Goal: Transaction & Acquisition: Purchase product/service

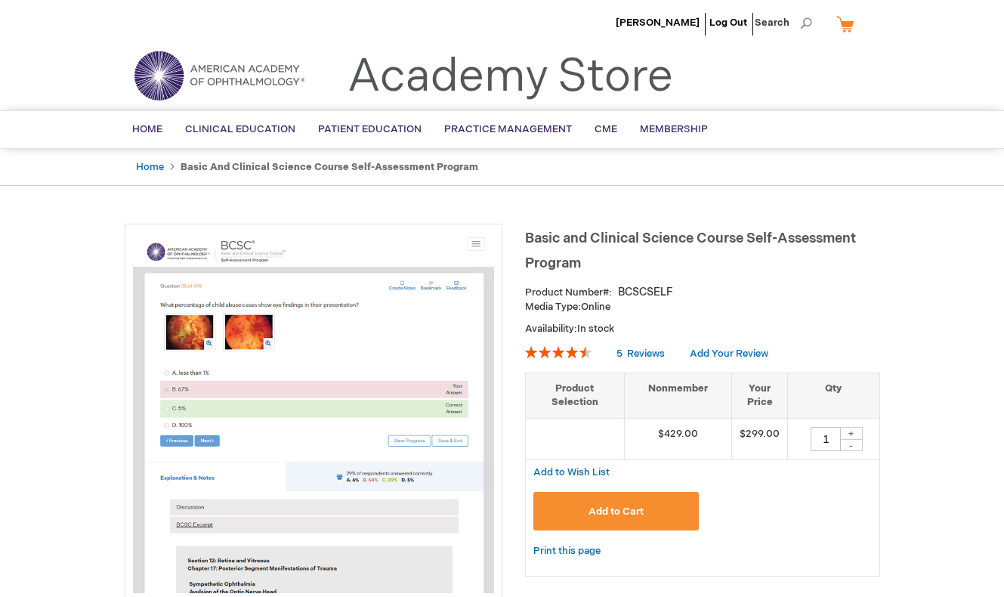
click at [622, 512] on span "Add to Cart" at bounding box center [615, 511] width 55 height 12
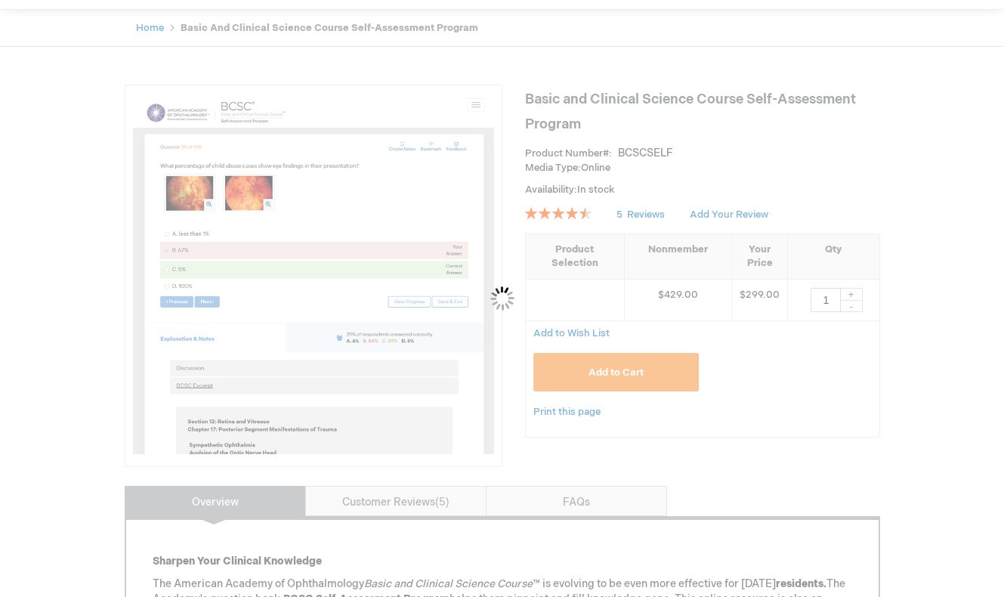
scroll to position [140, 0]
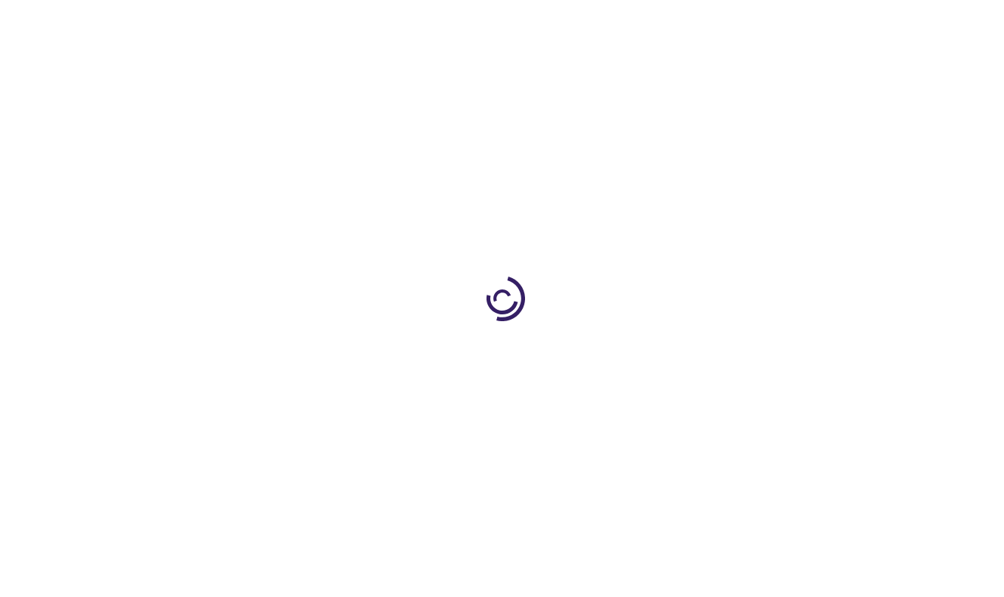
scroll to position [140, 0]
type input "1"
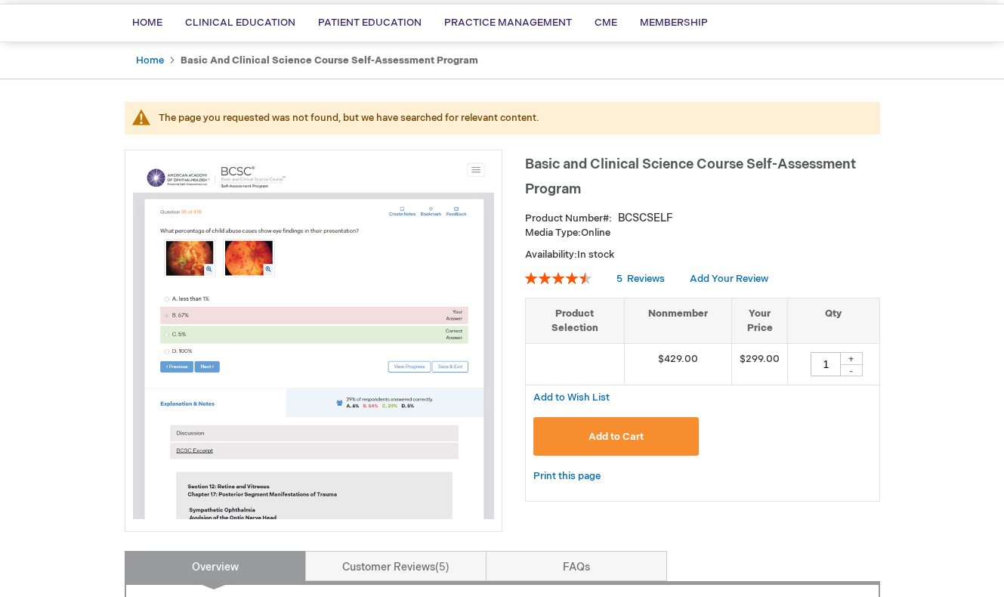
scroll to position [134, 0]
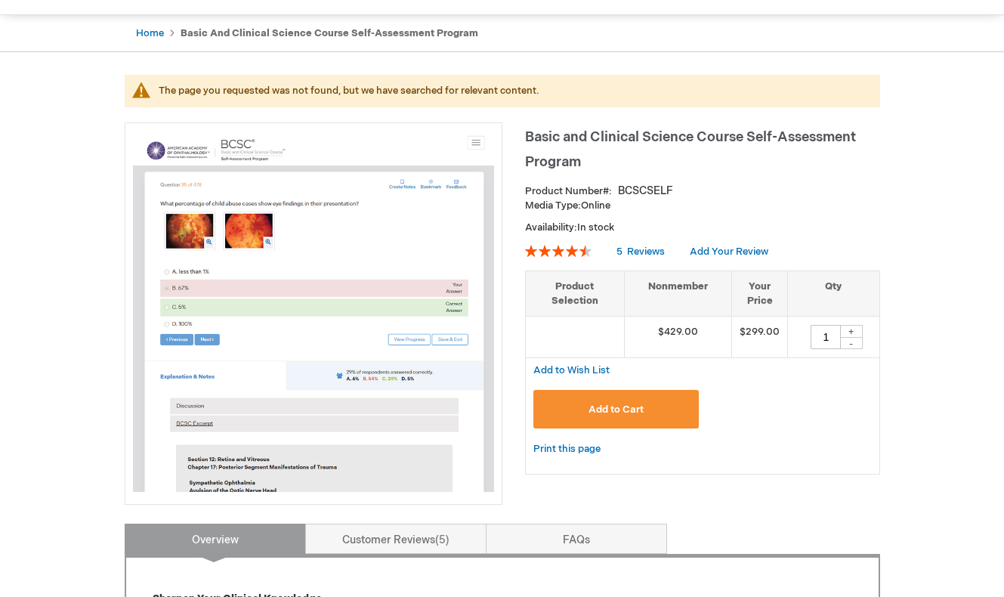
click at [597, 411] on span "Add to Cart" at bounding box center [615, 409] width 55 height 12
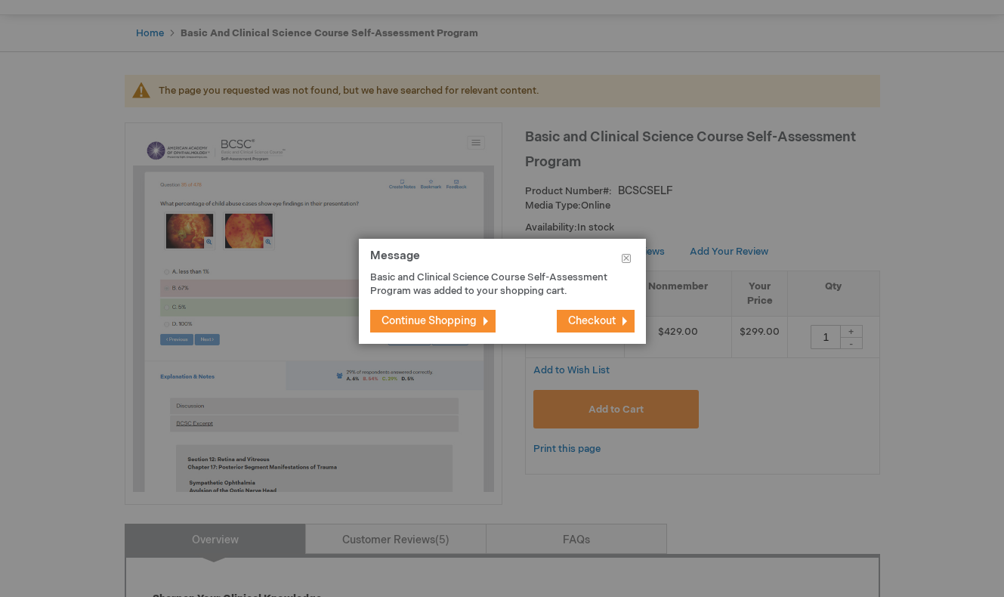
click at [610, 326] on span "Checkout" at bounding box center [592, 320] width 48 height 13
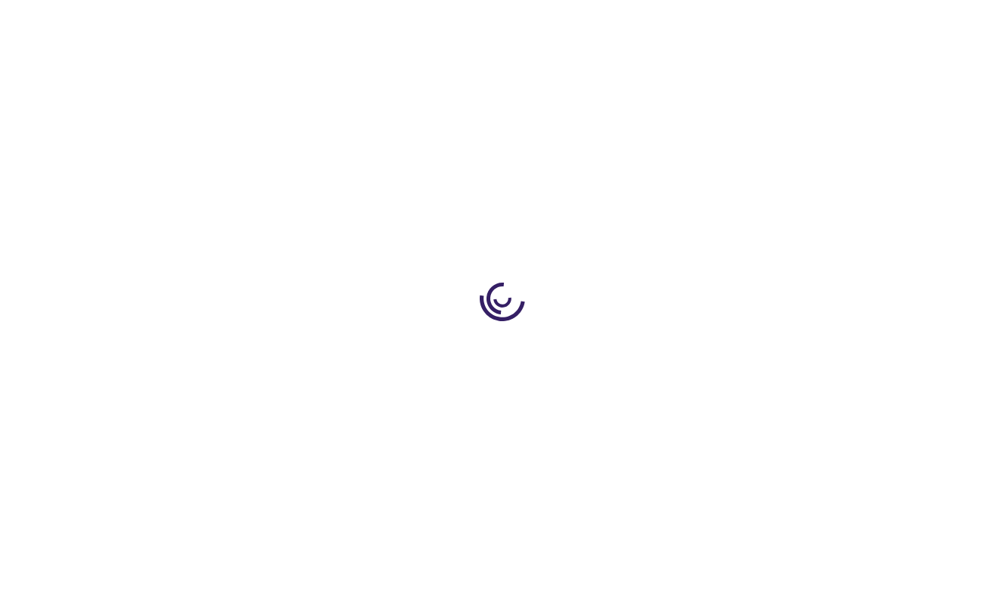
select select "US"
select select "16"
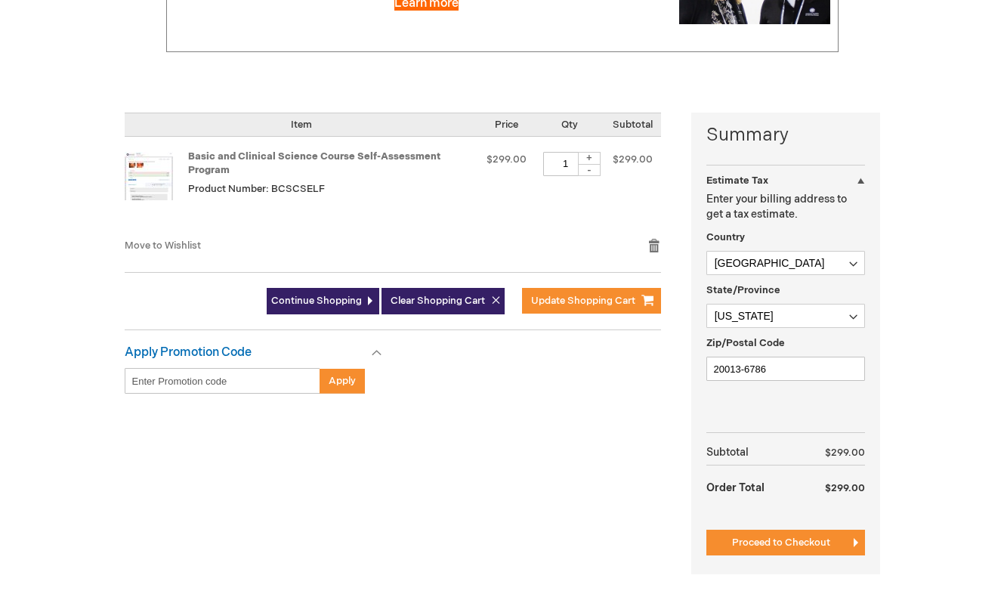
scroll to position [274, 0]
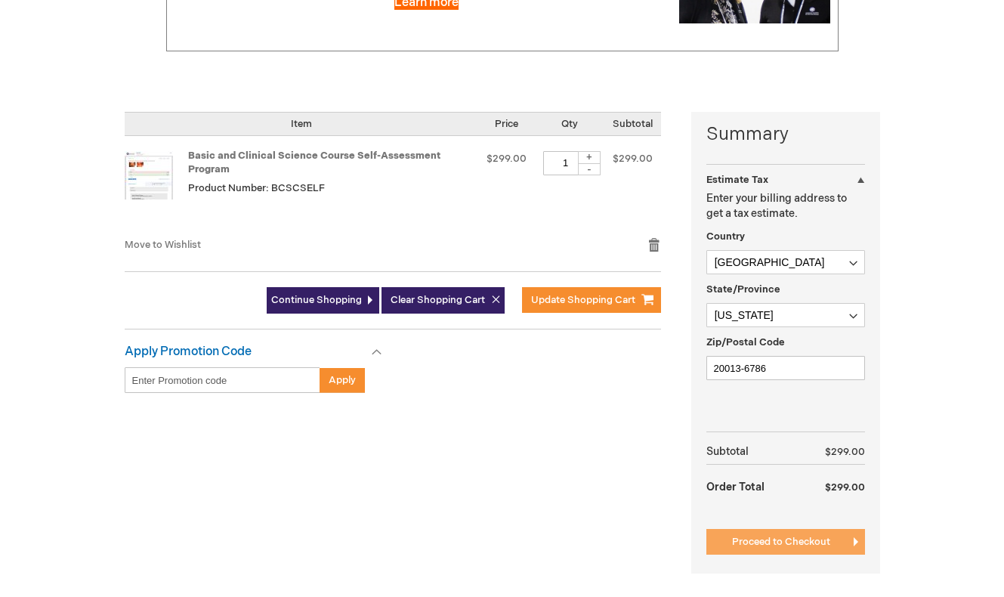
click at [781, 545] on span "Proceed to Checkout" at bounding box center [781, 541] width 98 height 12
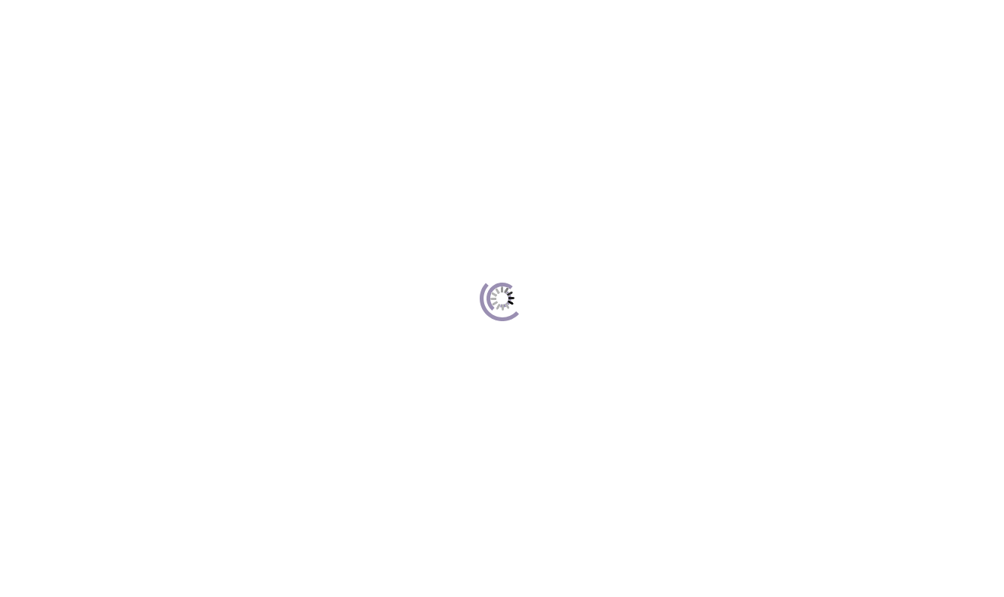
scroll to position [207, 0]
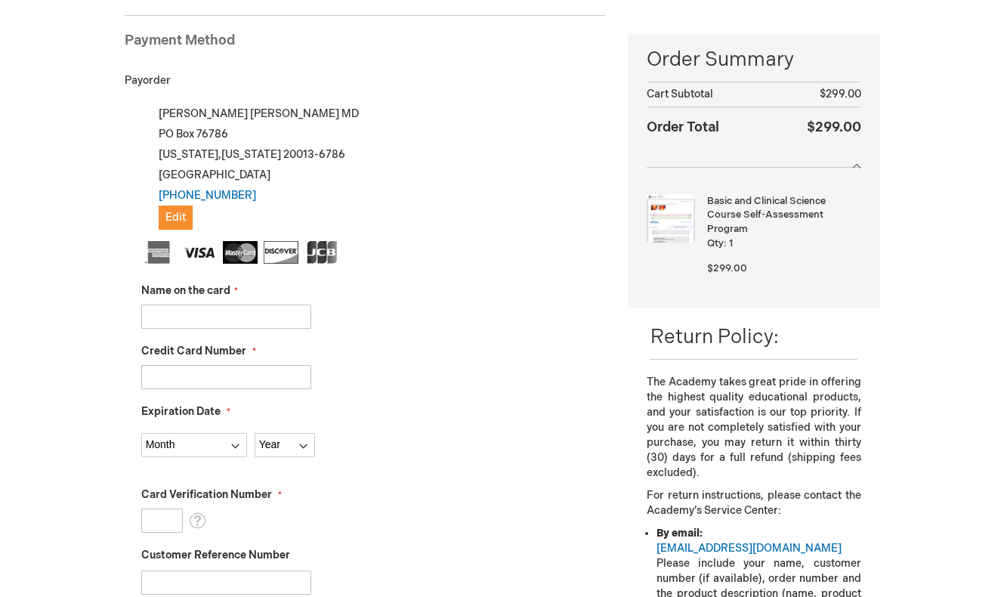
click at [222, 313] on input "Name on the card" at bounding box center [226, 316] width 170 height 24
type input "michelle chen"
type input "4147202423251394"
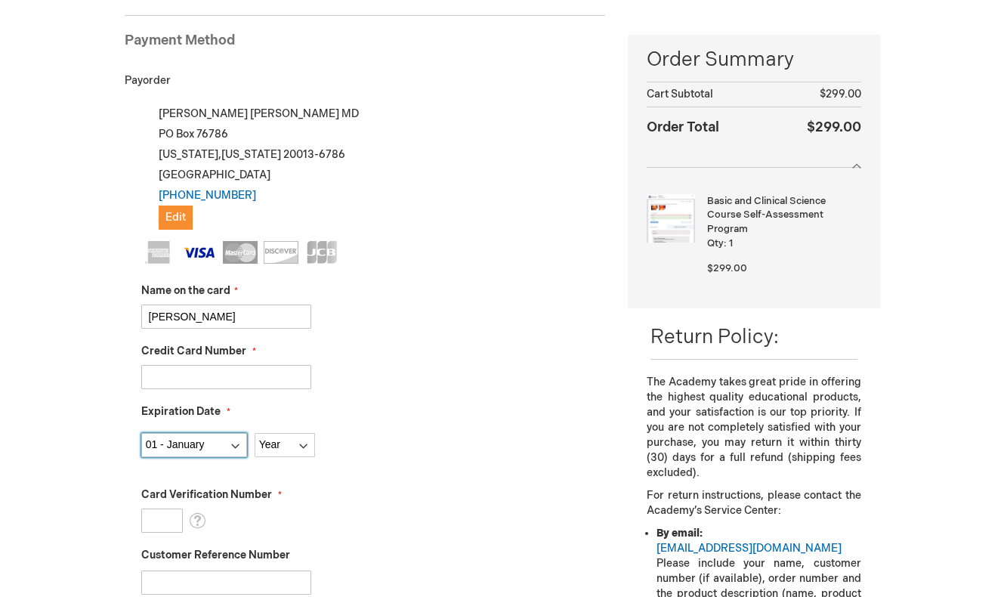
select select "4"
click at [305, 454] on select "Year 2025 2026 2027 2028 2029 2030 2031 2032 2033 2034 2035" at bounding box center [284, 445] width 60 height 24
select select "2029"
click at [254, 433] on select "Year 2025 2026 2027 2028 2029 2030 2031 2032 2033 2034 2035" at bounding box center [284, 445] width 60 height 24
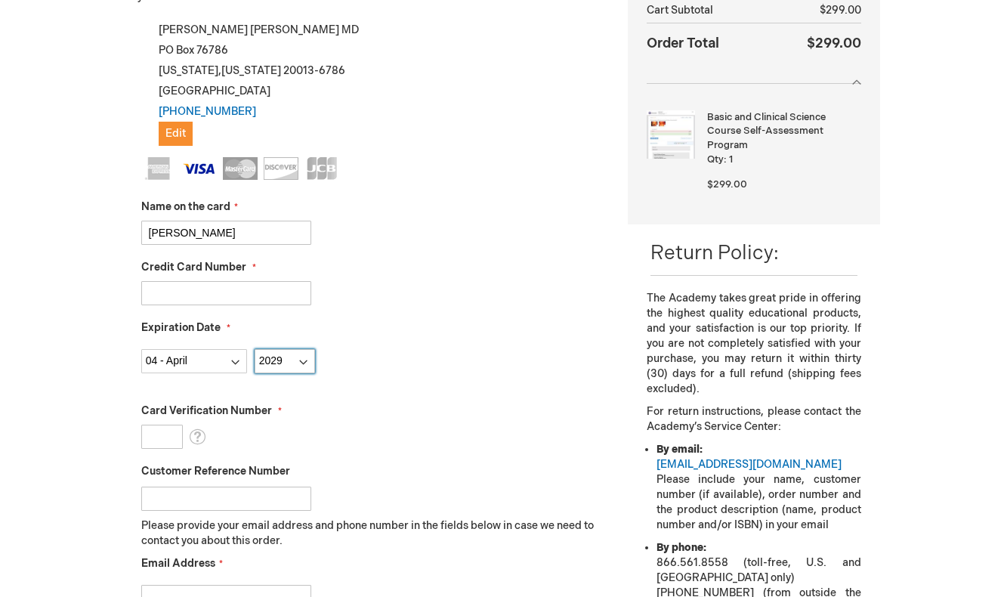
scroll to position [298, 0]
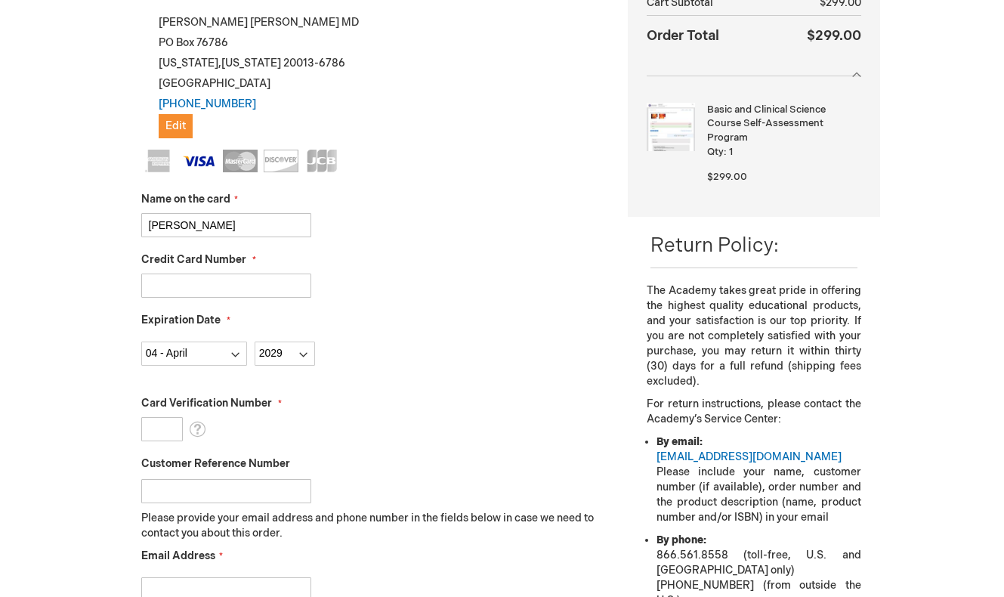
click at [147, 425] on input "Card Verification Number" at bounding box center [162, 429] width 42 height 24
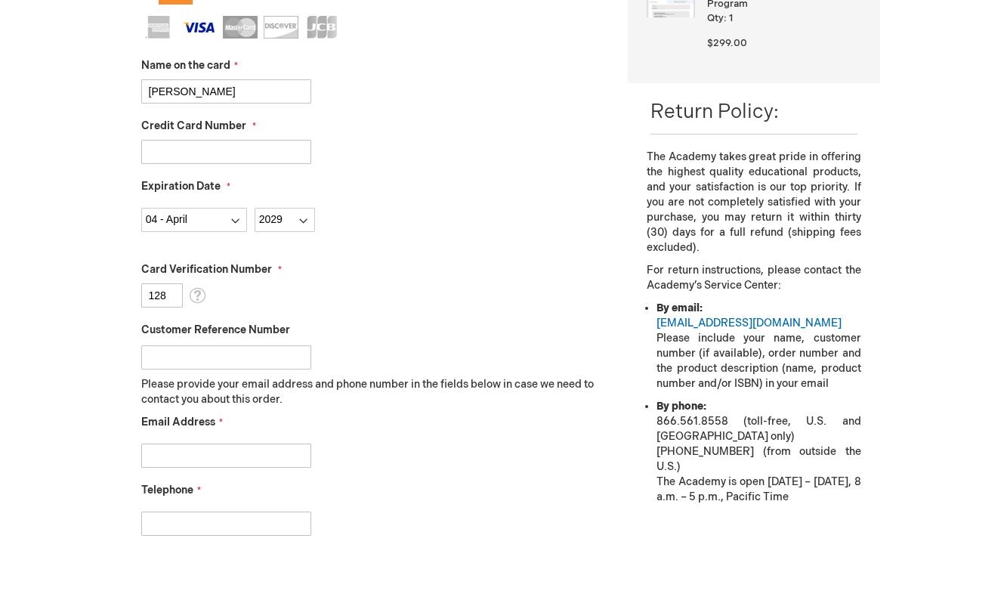
scroll to position [439, 0]
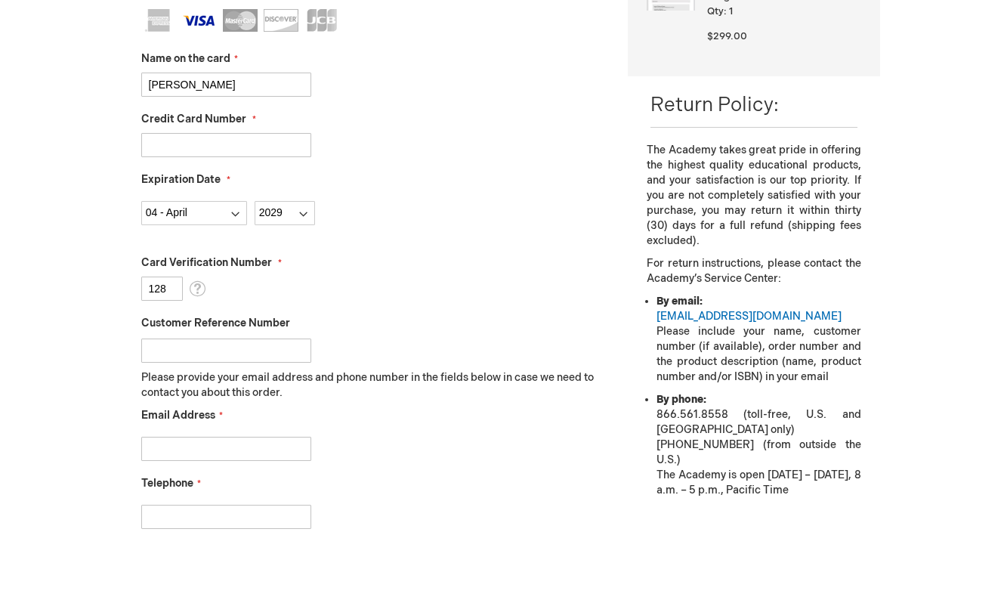
type input "128"
click at [206, 352] on input "Customer Reference Number" at bounding box center [226, 350] width 170 height 24
type input "chenmic5188@gmail.com"
click at [187, 449] on input "Email Address" at bounding box center [226, 448] width 170 height 24
type input "chenmic5188@gmail.com"
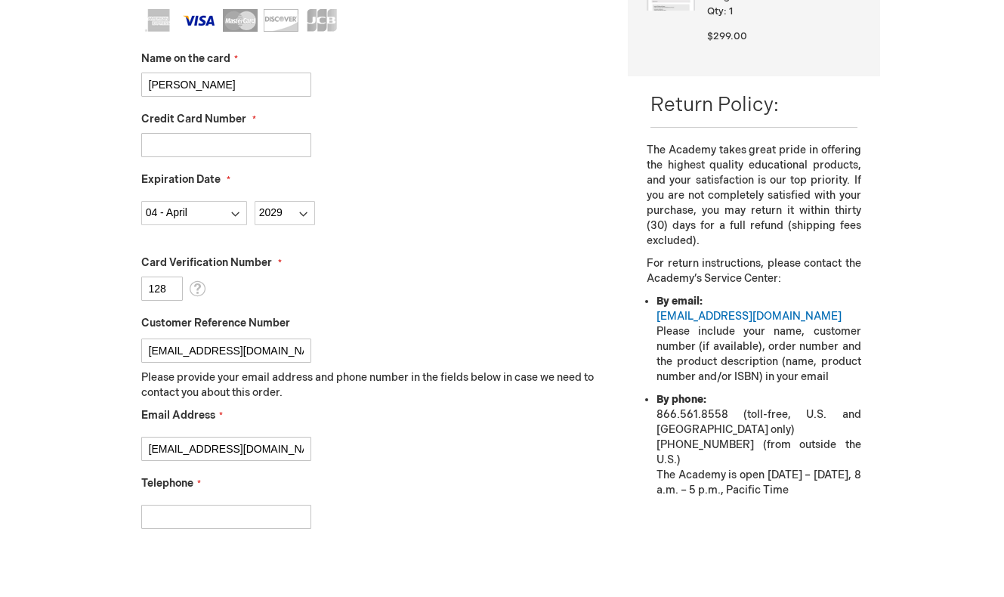
type input "5176483115"
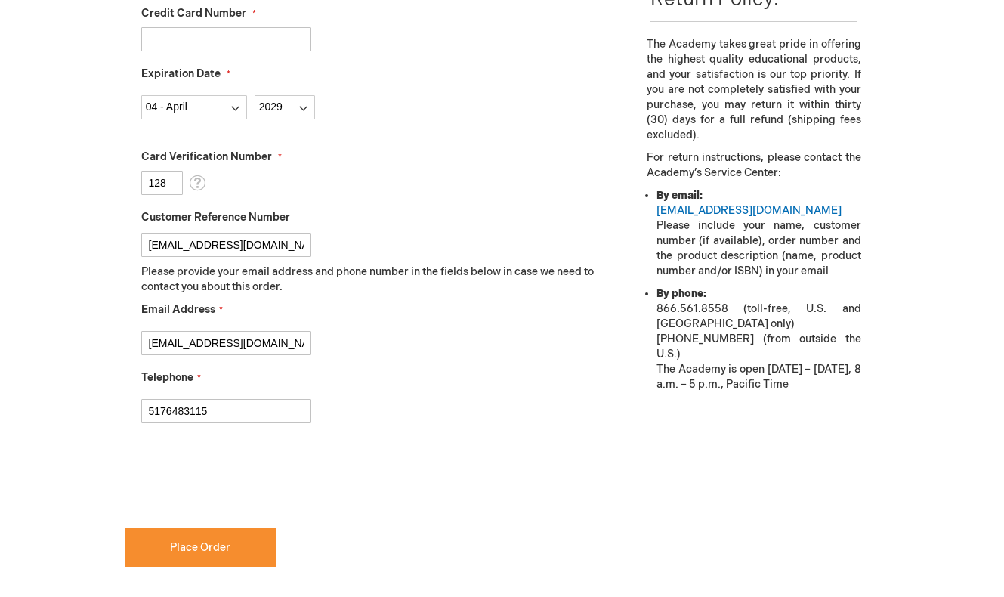
scroll to position [565, 0]
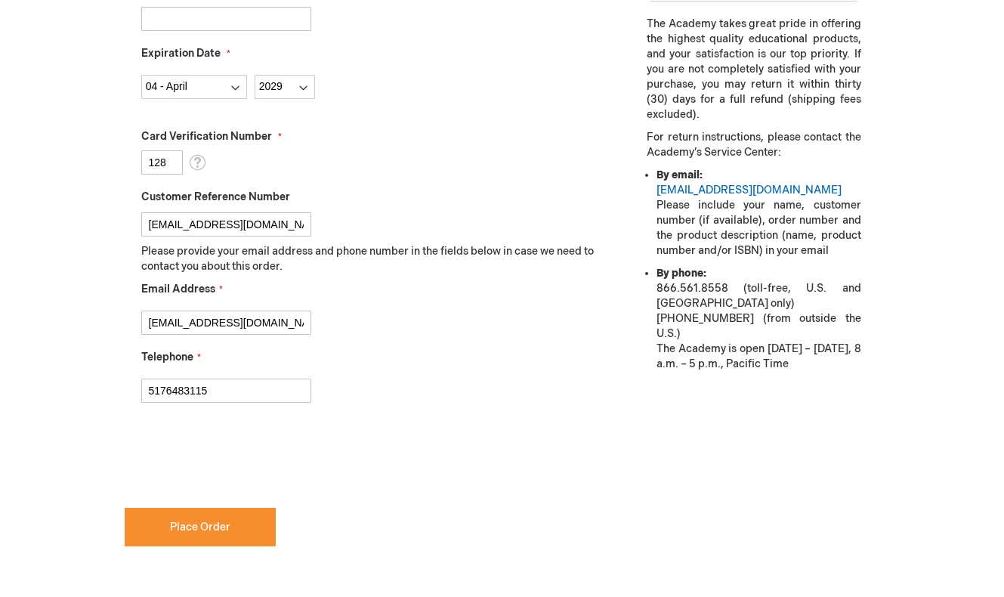
checkbox input "true"
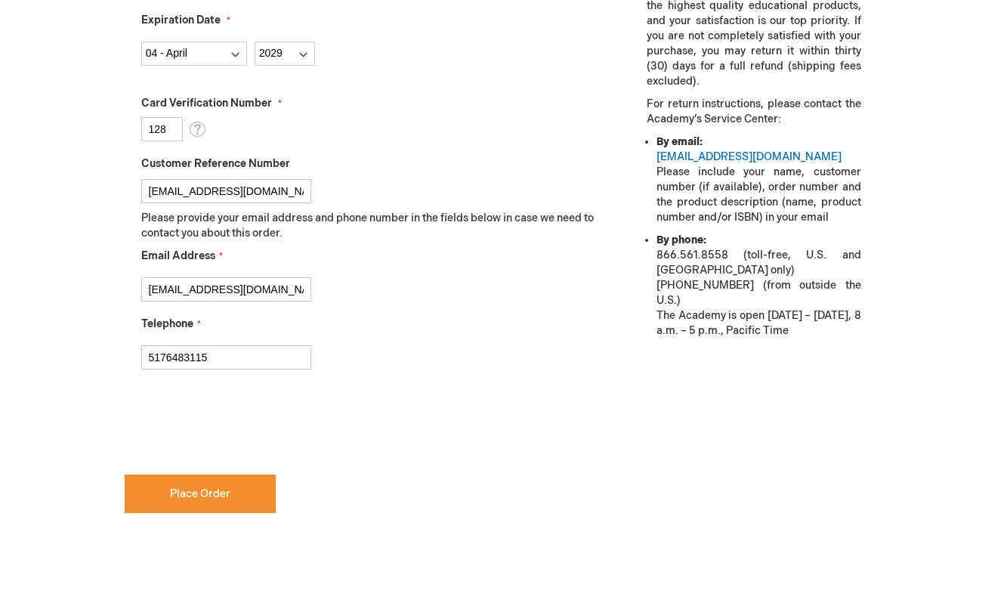
scroll to position [601, 0]
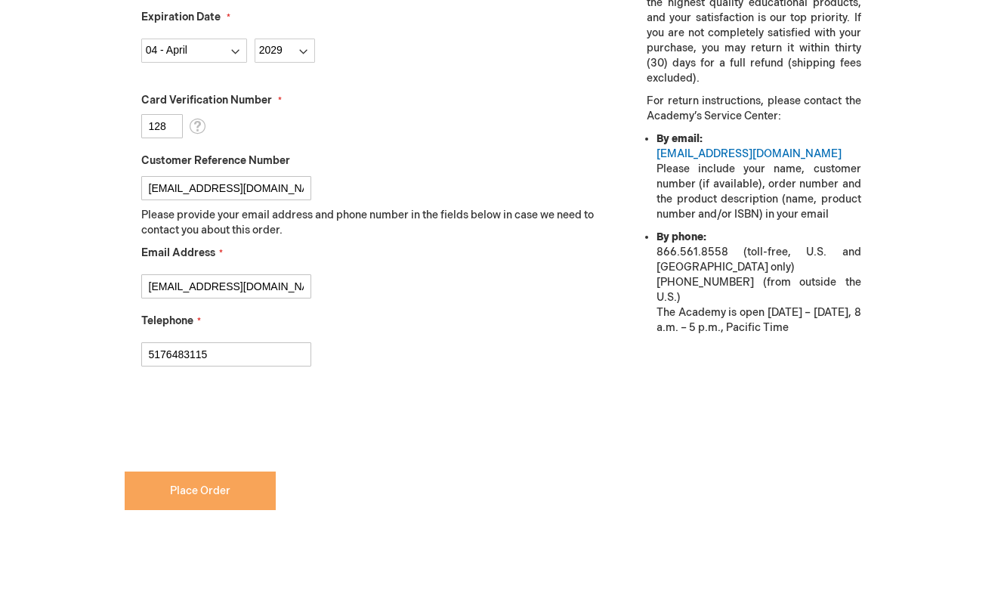
click at [227, 486] on span "Place Order" at bounding box center [200, 490] width 60 height 13
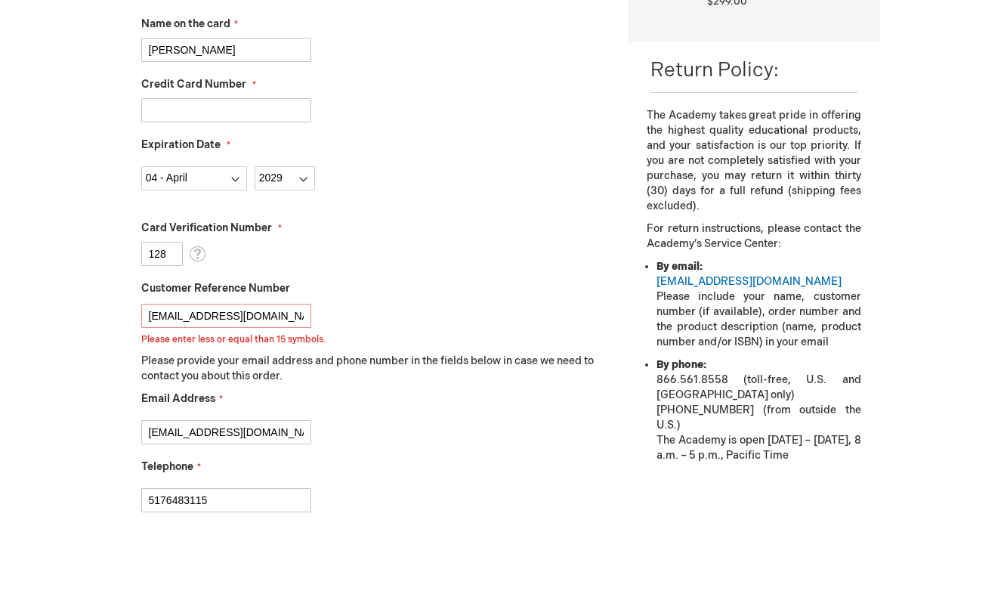
scroll to position [470, 0]
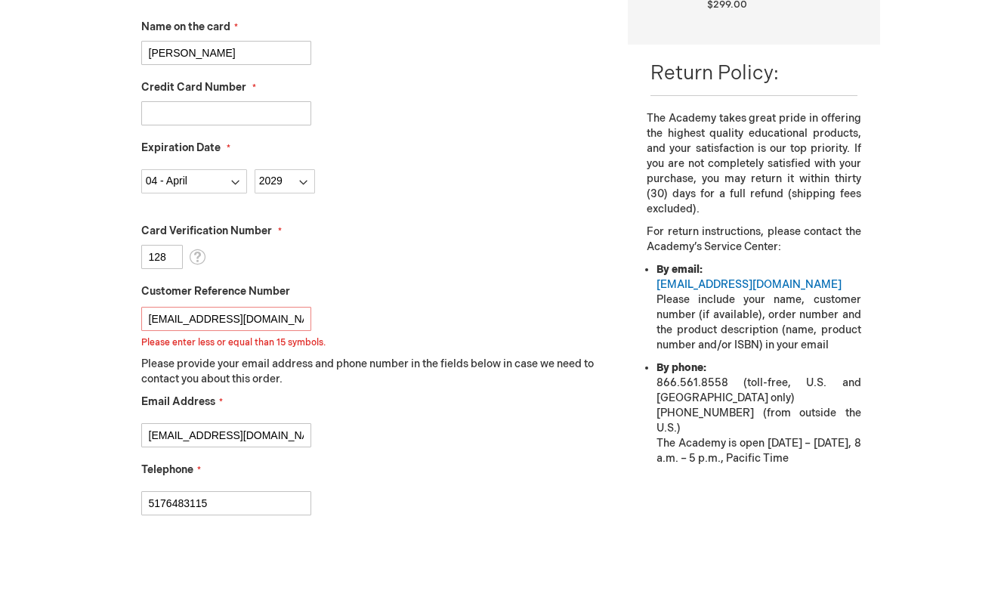
drag, startPoint x: 282, startPoint y: 323, endPoint x: 105, endPoint y: 316, distance: 176.8
click at [105, 316] on div "Log Out Search My Cart 1 1 items CLOSE RECENTLY ADDED ITEM(S) Close Recently ad…" at bounding box center [502, 291] width 1004 height 1523
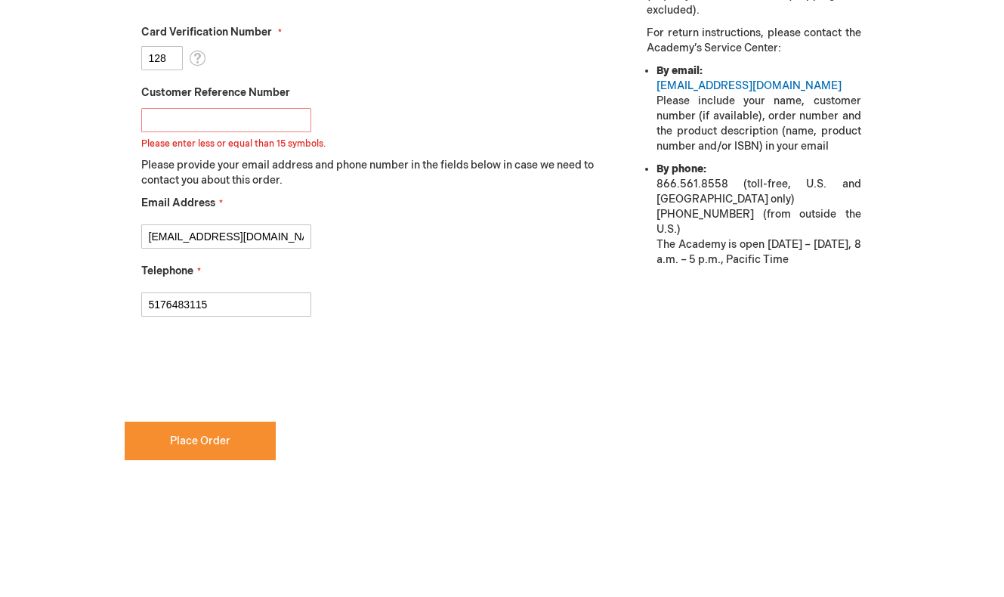
scroll to position [702, 0]
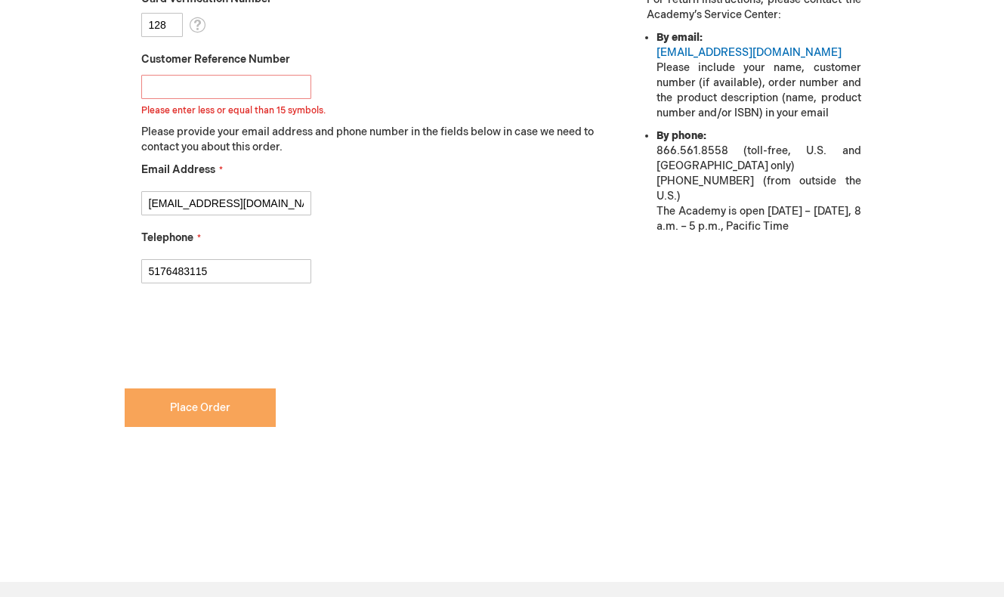
click at [237, 418] on button "Place Order" at bounding box center [200, 407] width 151 height 39
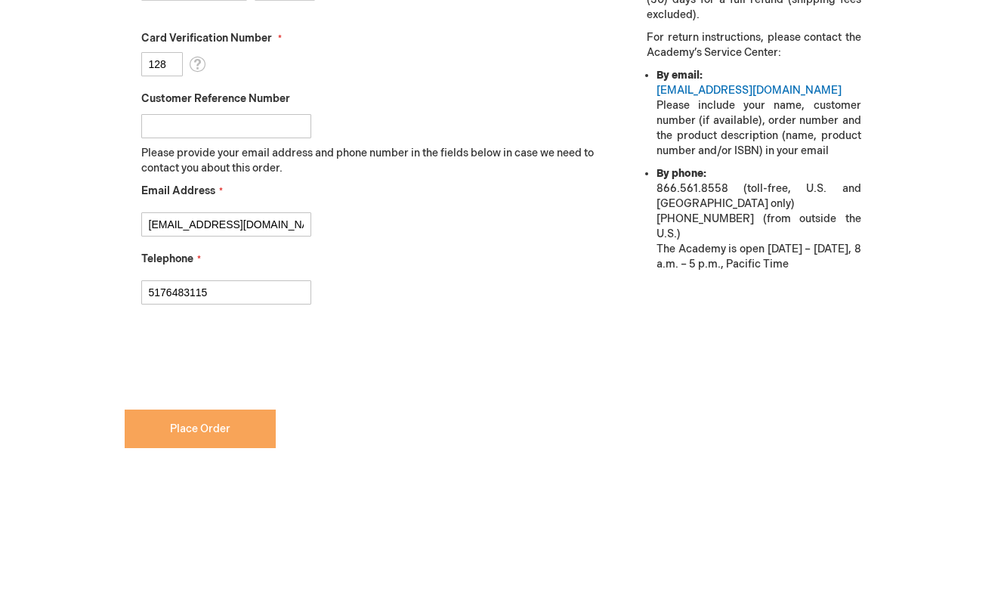
scroll to position [742, 0]
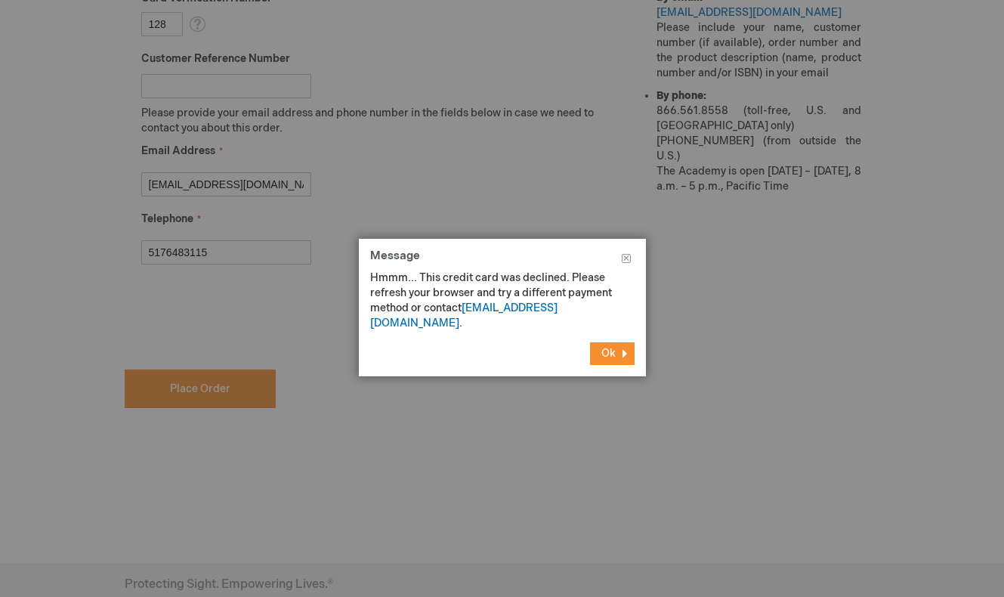
click at [603, 347] on span "Ok" at bounding box center [608, 353] width 14 height 13
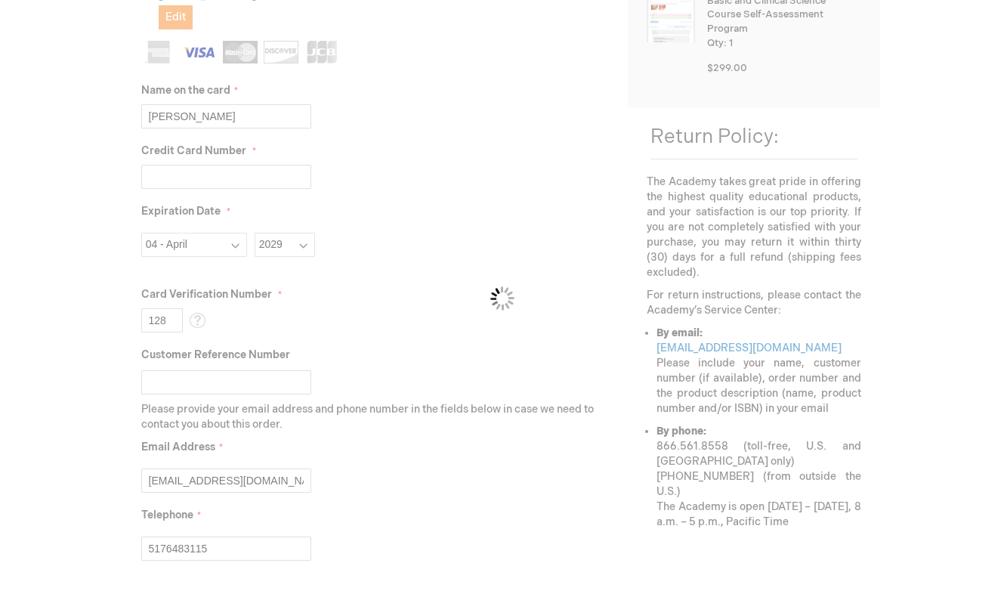
scroll to position [406, 0]
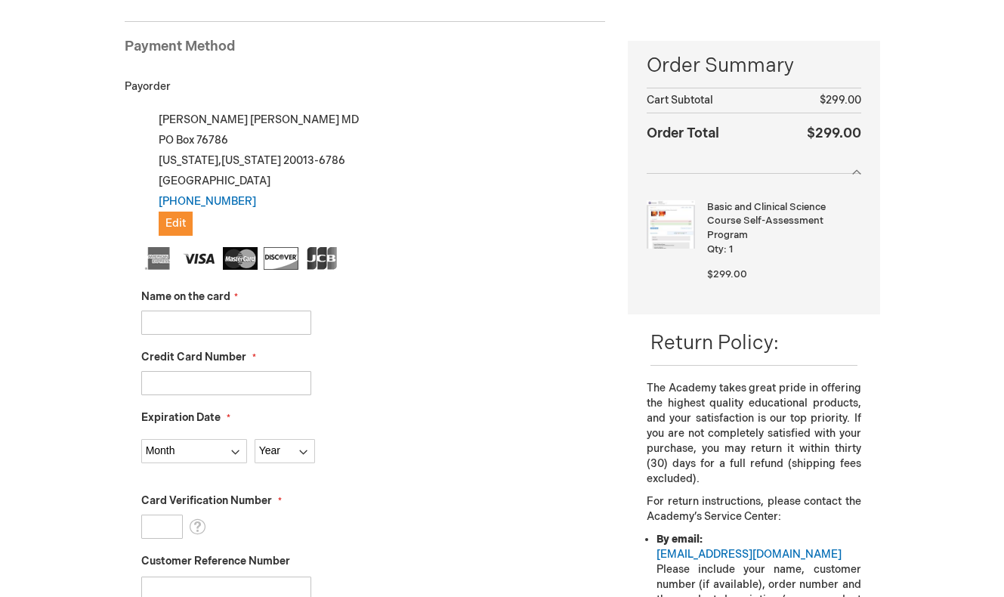
scroll to position [202, 0]
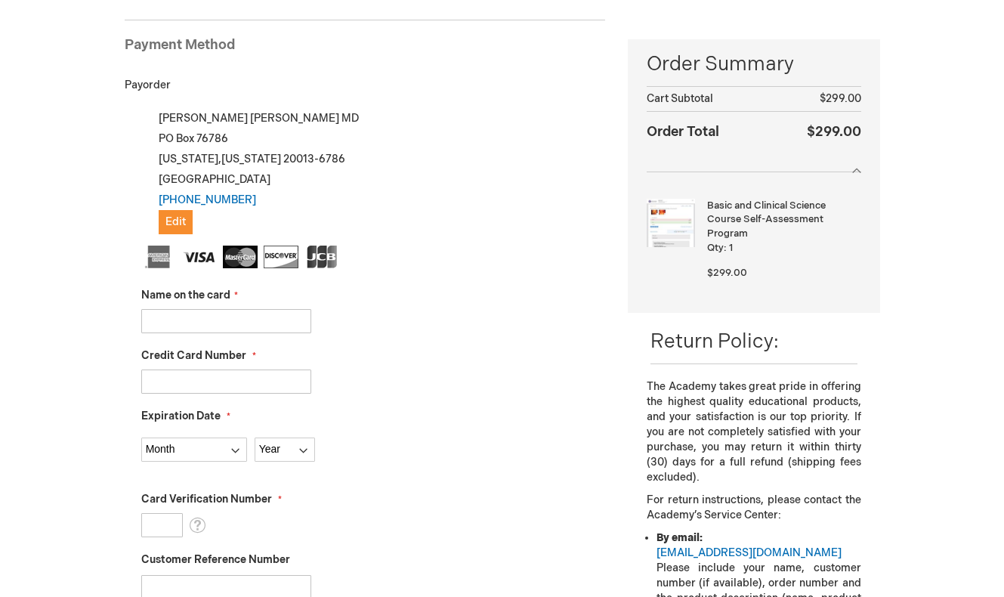
click at [190, 326] on input "Name on the card" at bounding box center [226, 321] width 170 height 24
type input "michelle chen"
click at [192, 375] on input "Credit Card Number" at bounding box center [226, 381] width 170 height 24
type input "371119213032021"
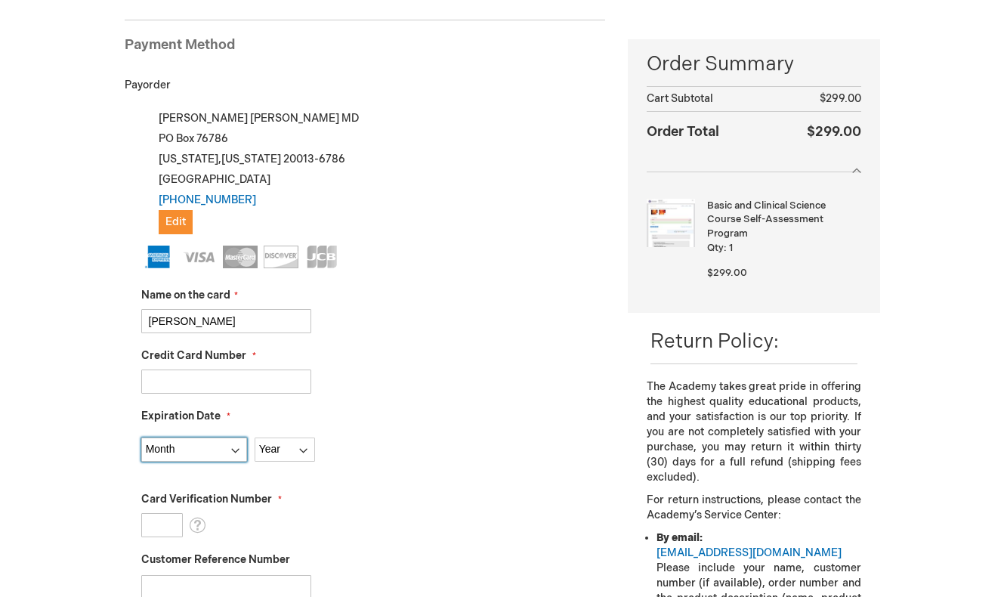
click at [217, 448] on select "Month 01 - January 02 - February 03 - March 04 - April 05 - May 06 - June 07 - …" at bounding box center [194, 449] width 106 height 24
select select "10"
click at [141, 437] on select "Month 01 - January 02 - February 03 - March 04 - April 05 - May 06 - June 07 - …" at bounding box center [194, 449] width 106 height 24
click at [273, 456] on select "Year 2025 2026 2027 2028 2029 2030 2031 2032 2033 2034 2035" at bounding box center [284, 449] width 60 height 24
select select "2029"
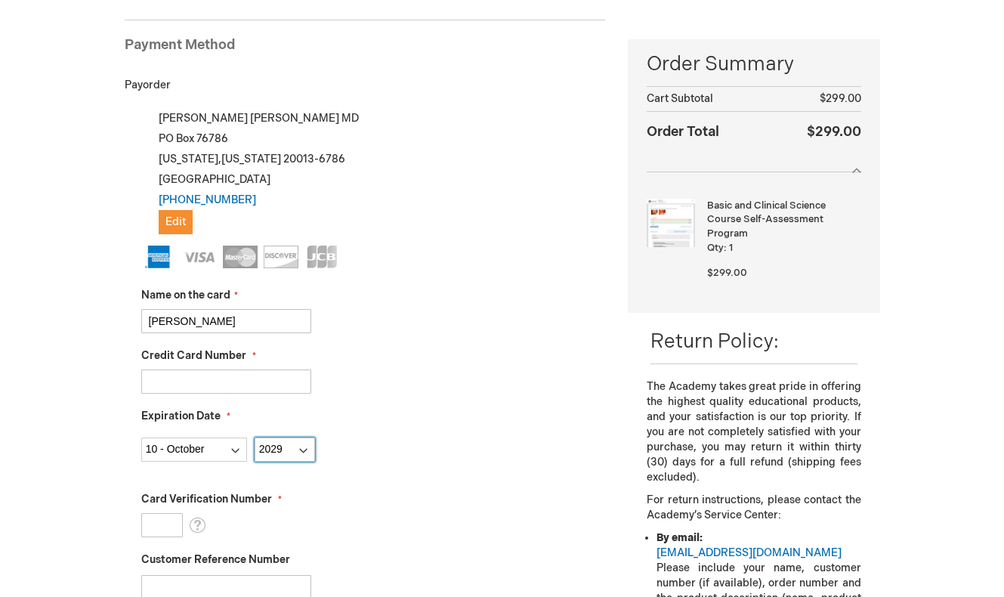
click at [254, 437] on select "Year 2025 2026 2027 2028 2029 2030 2031 2032 2033 2034 2035" at bounding box center [284, 449] width 60 height 24
click at [160, 523] on input "Card Verification Number" at bounding box center [162, 525] width 42 height 24
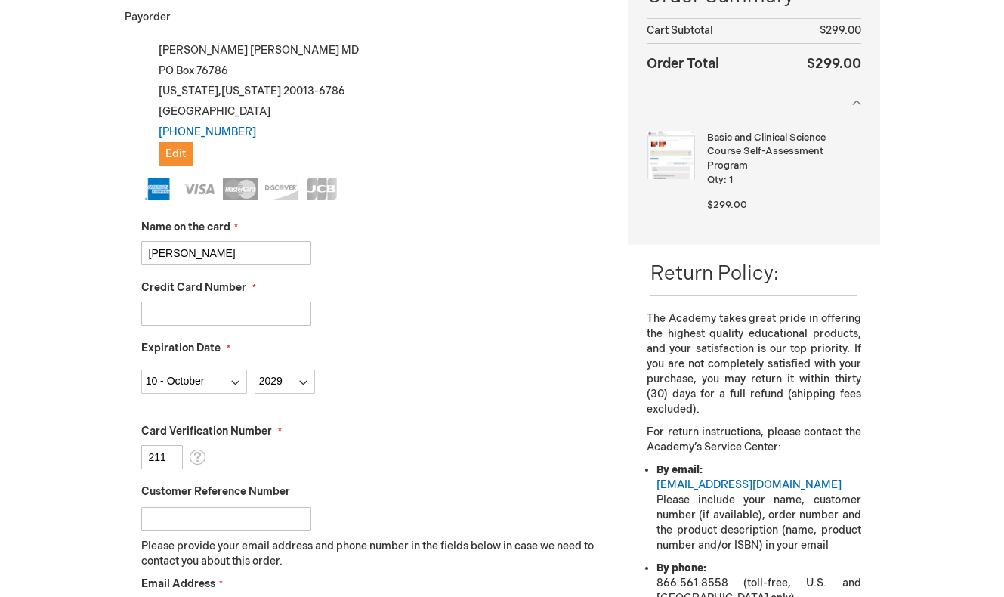
scroll to position [284, 0]
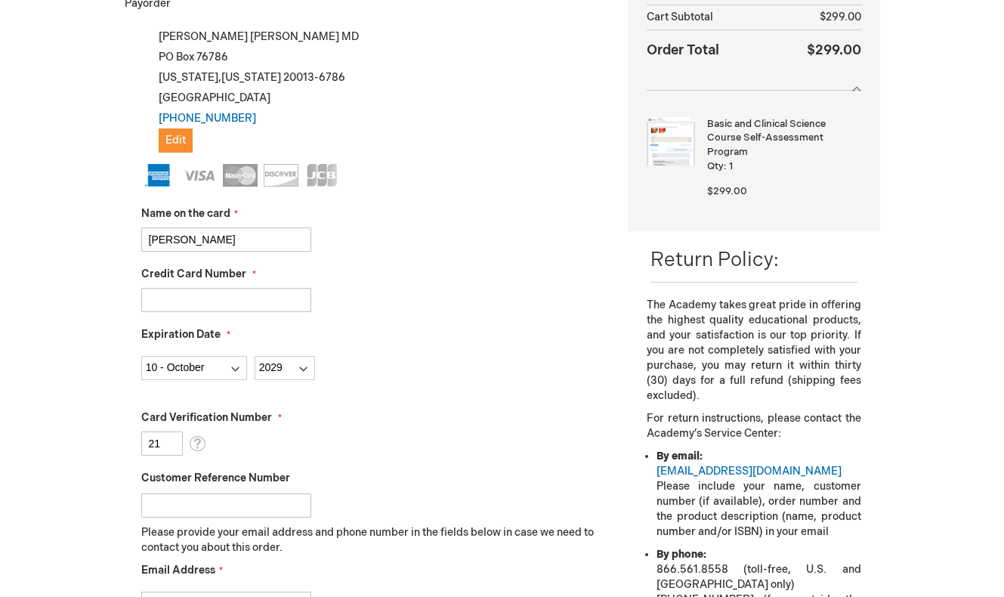
type input "2"
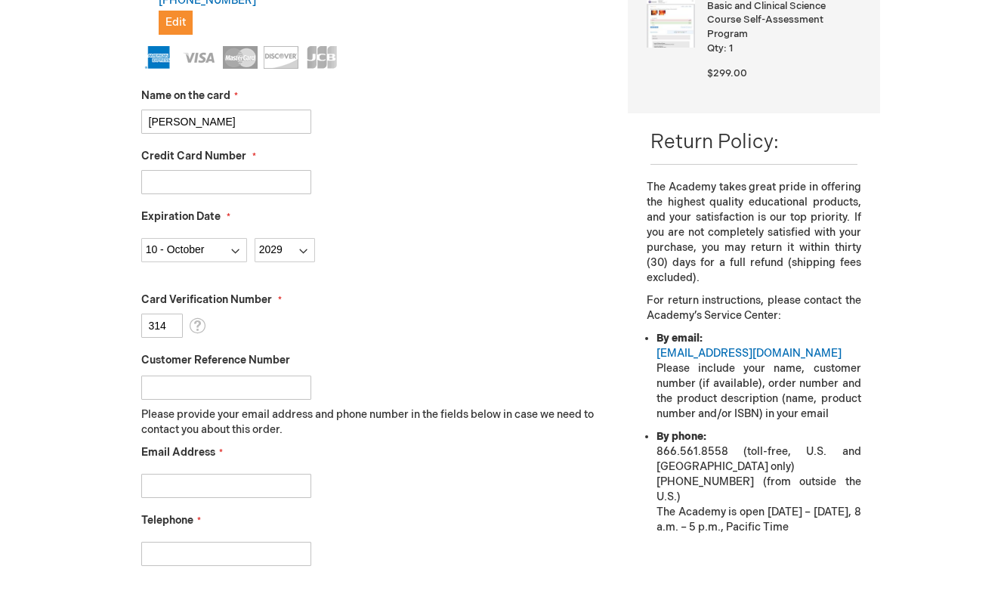
scroll to position [432, 0]
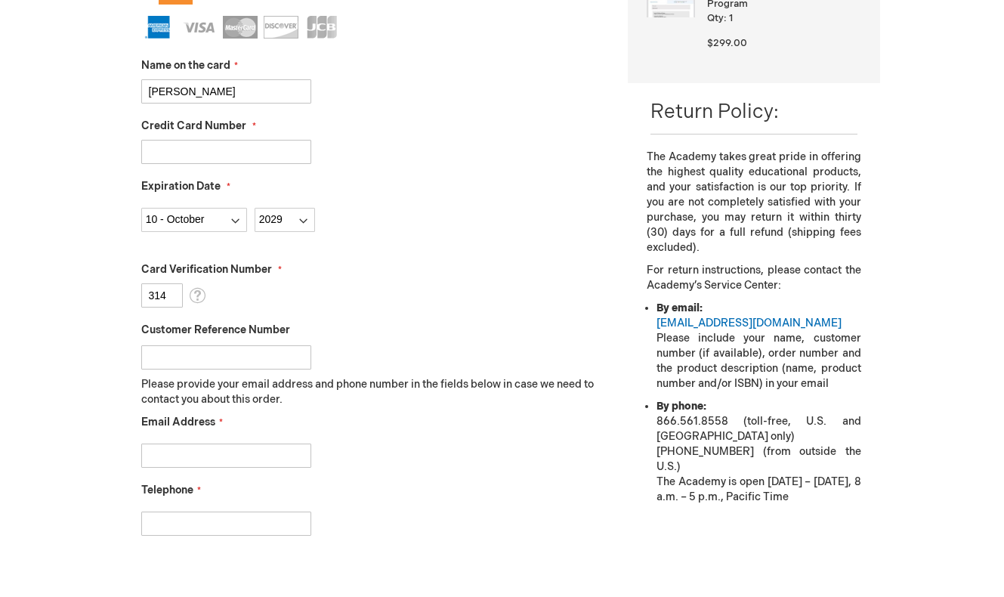
type input "314"
click at [205, 458] on input "Email Address" at bounding box center [226, 455] width 170 height 24
type input "chenmic5188@gmail.com"
type input "5176483115"
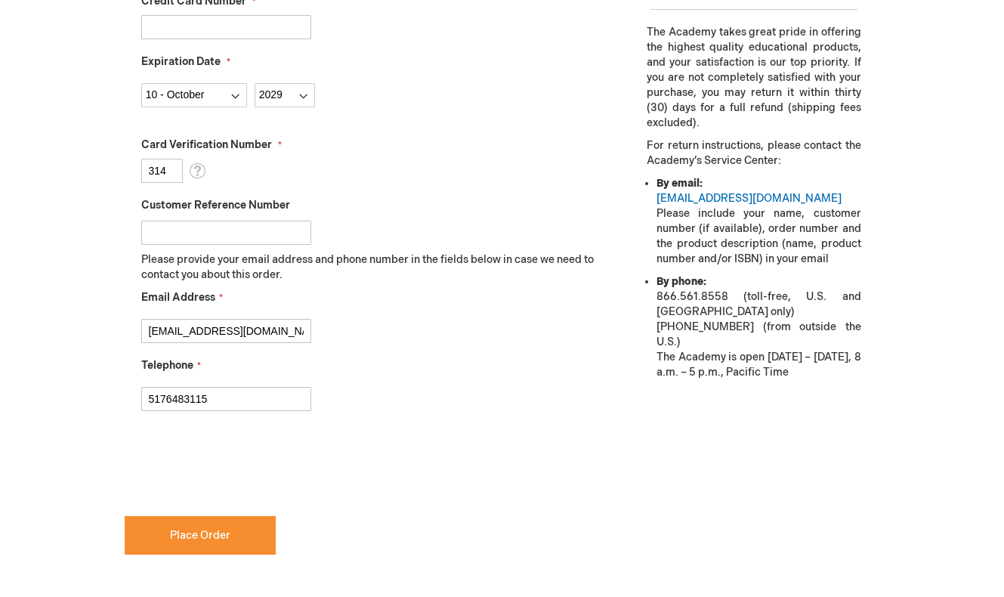
scroll to position [574, 0]
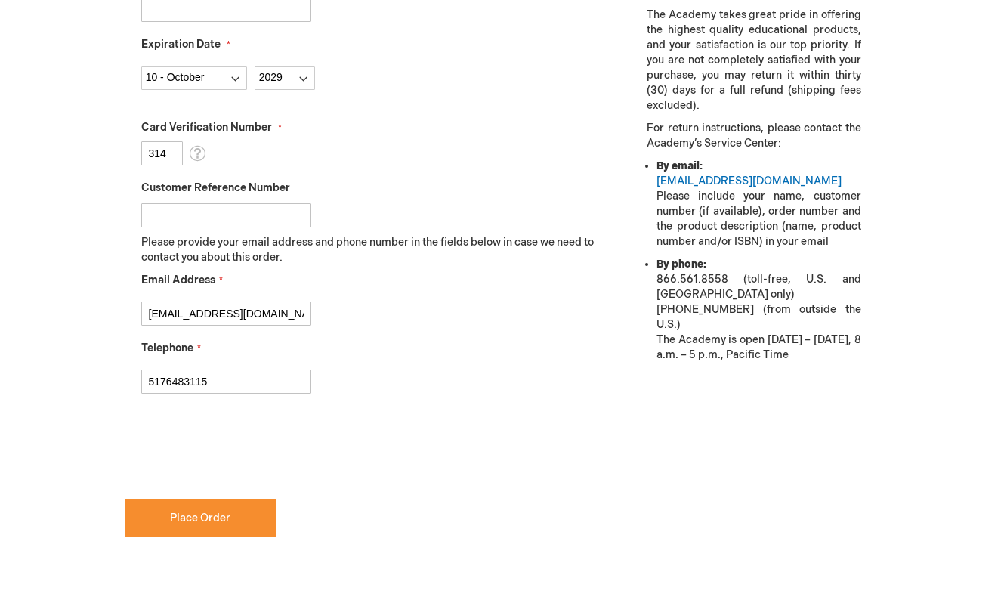
checkbox input "true"
click at [180, 517] on span "Place Order" at bounding box center [200, 517] width 60 height 13
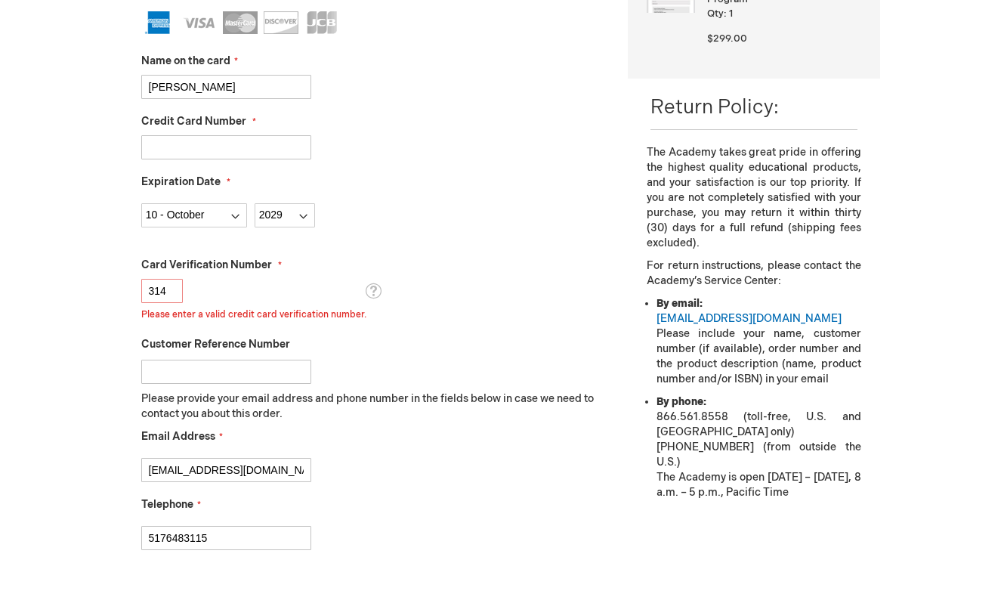
scroll to position [416, 0]
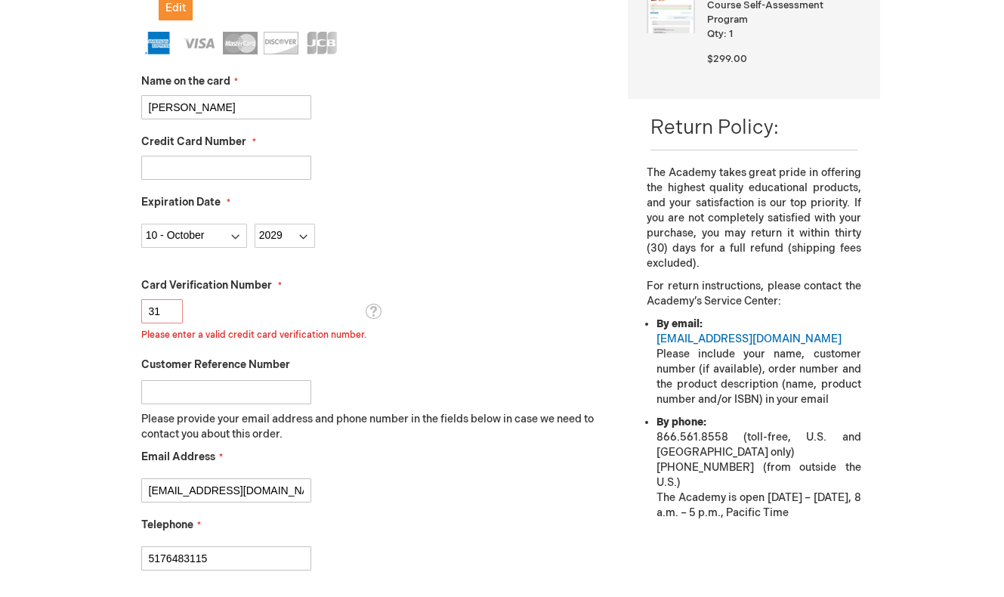
type input "3"
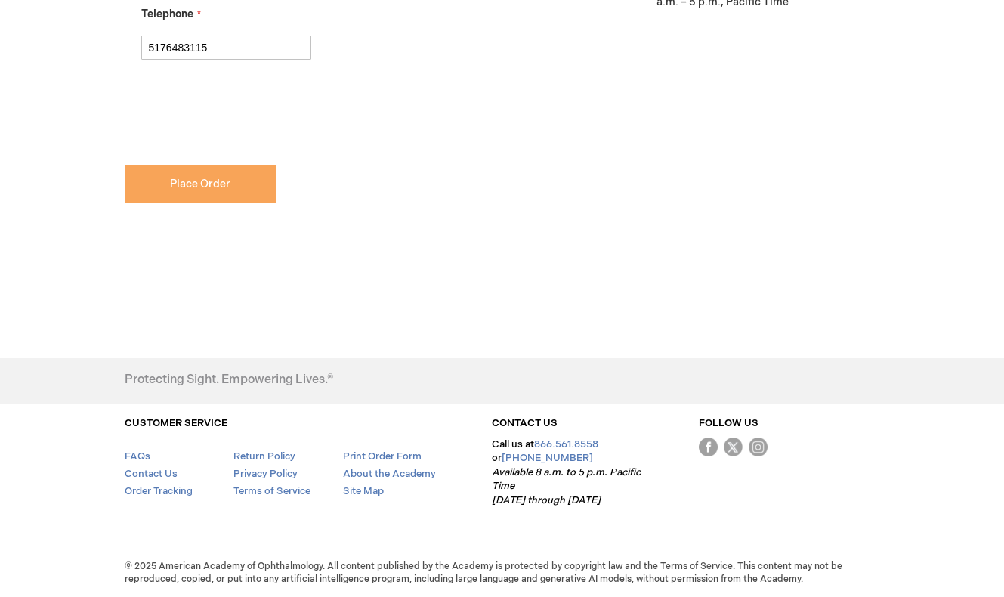
type input "9778"
click at [232, 189] on button "Place Order" at bounding box center [200, 184] width 151 height 39
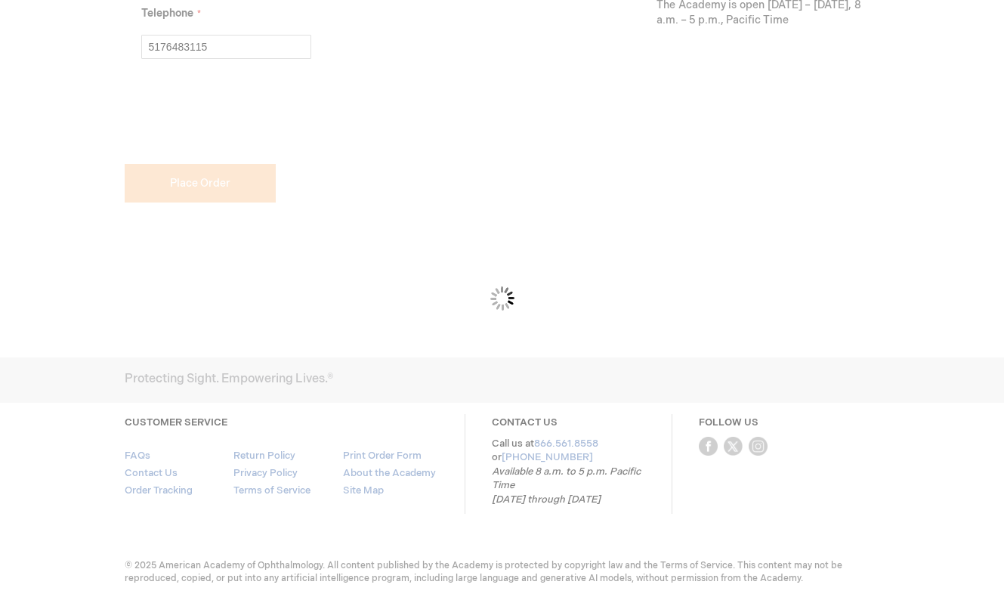
scroll to position [908, 0]
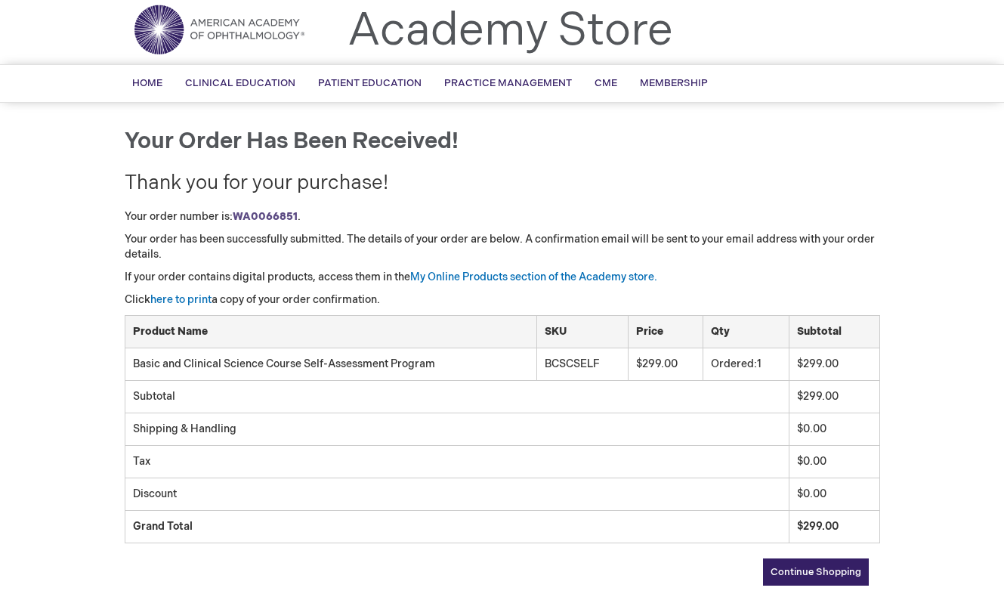
scroll to position [41, 0]
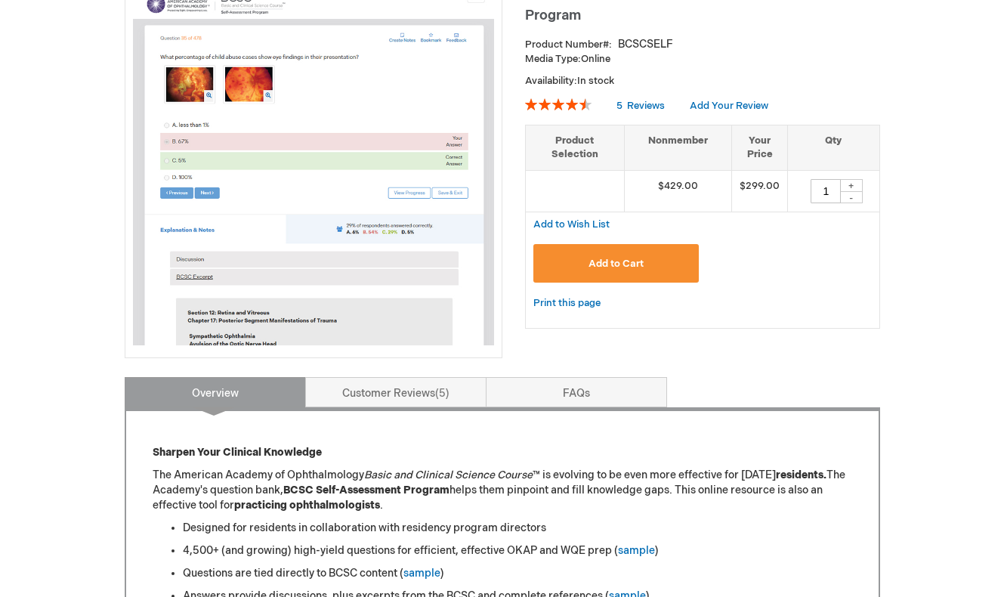
scroll to position [439, 0]
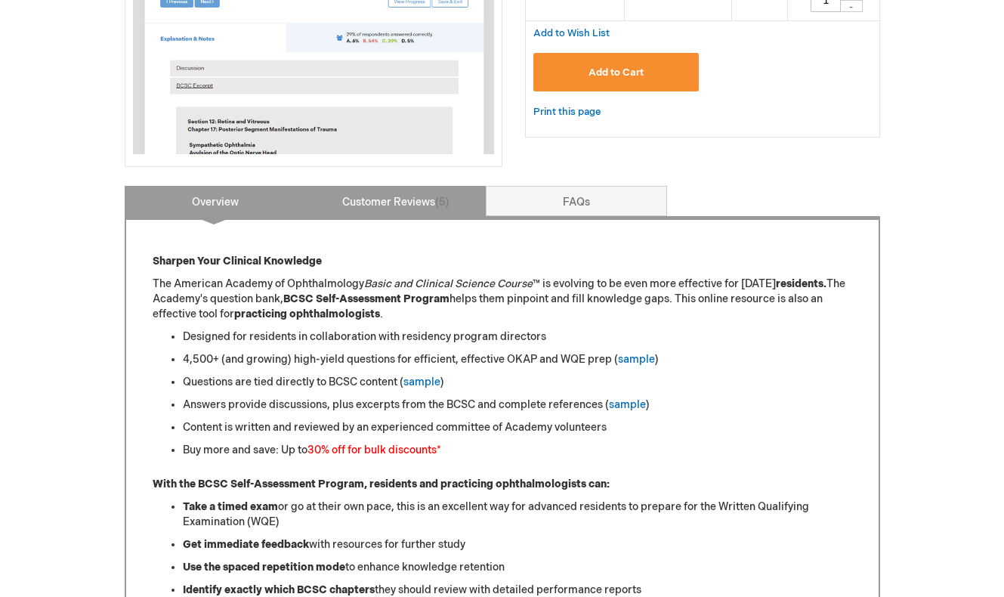
click at [440, 213] on link "Customer Reviews 5" at bounding box center [395, 201] width 181 height 30
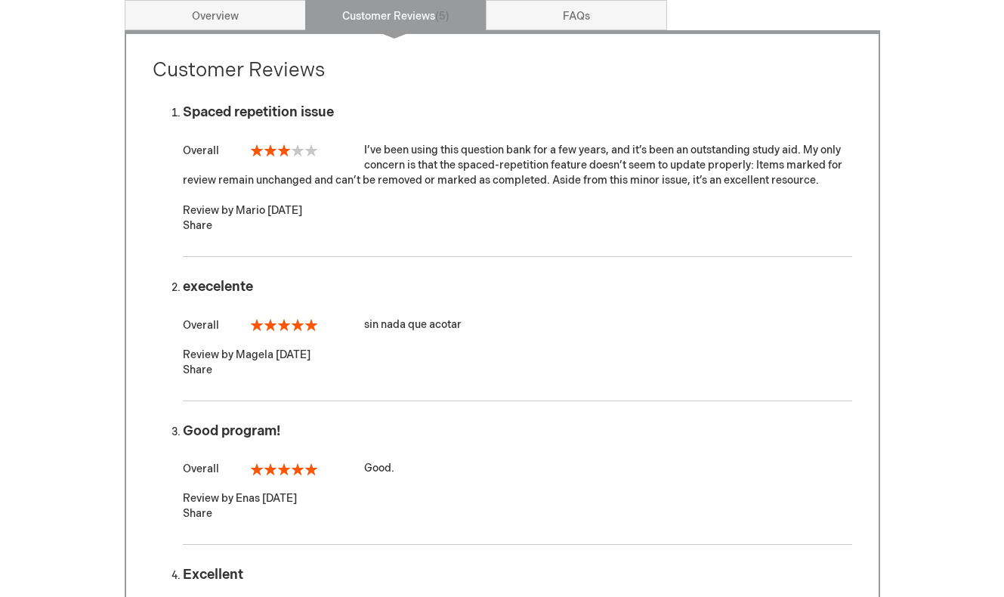
scroll to position [580, 0]
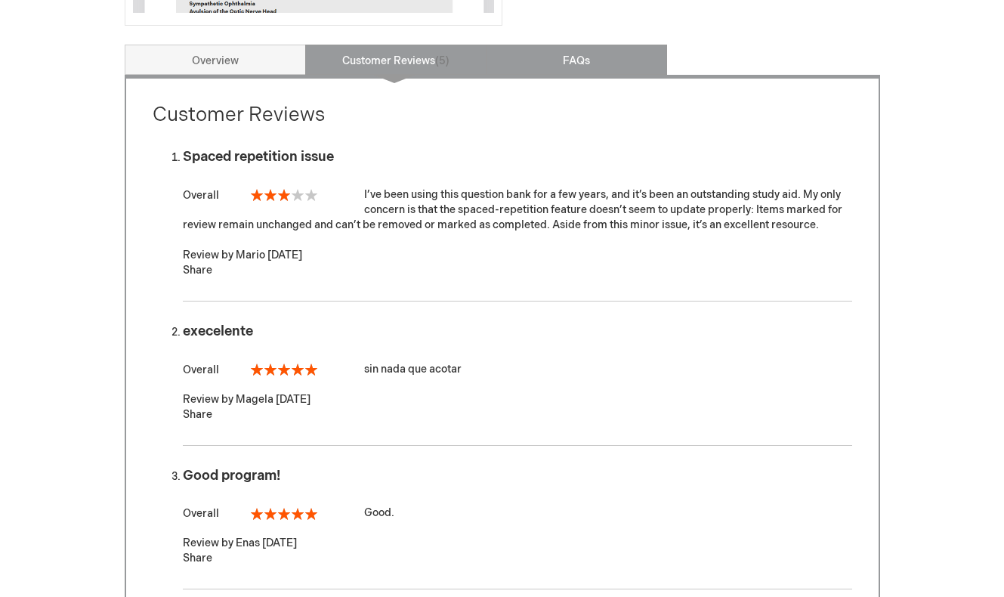
click at [598, 59] on link "FAQs" at bounding box center [576, 60] width 181 height 30
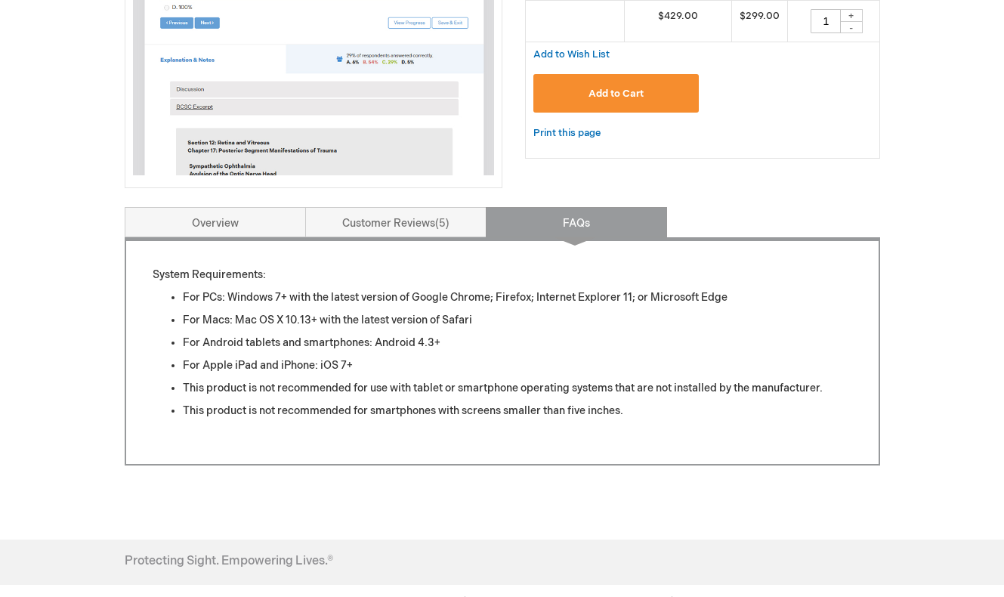
scroll to position [0, 0]
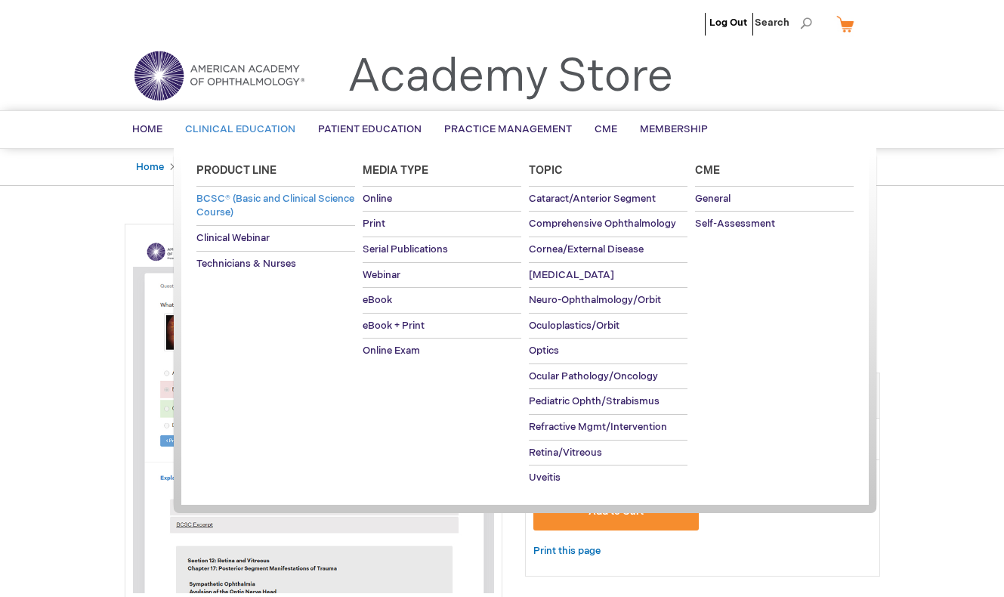
click at [230, 208] on span "BCSC® (Basic and Clinical Science Course)" at bounding box center [275, 206] width 158 height 26
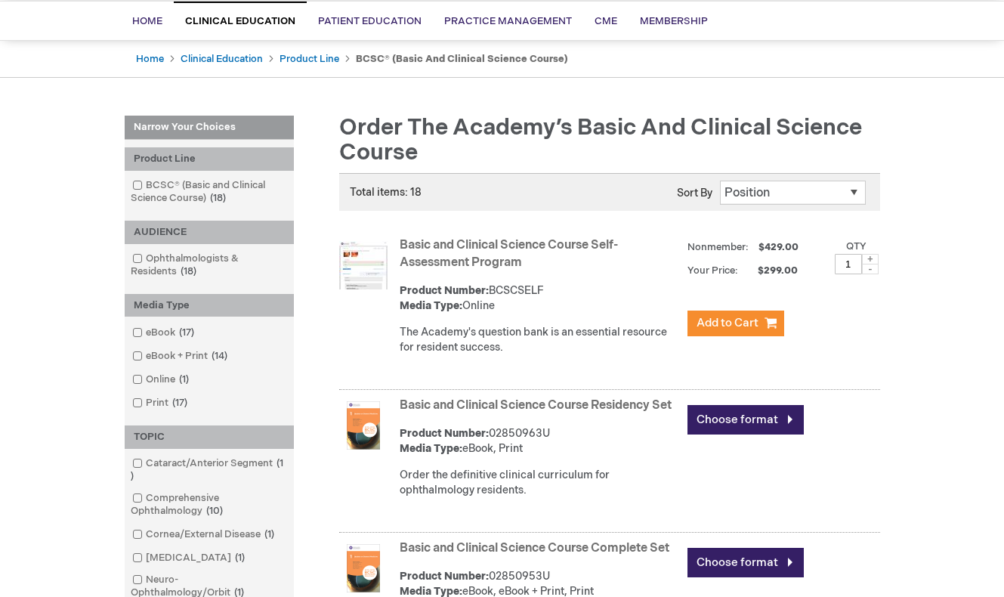
scroll to position [111, 0]
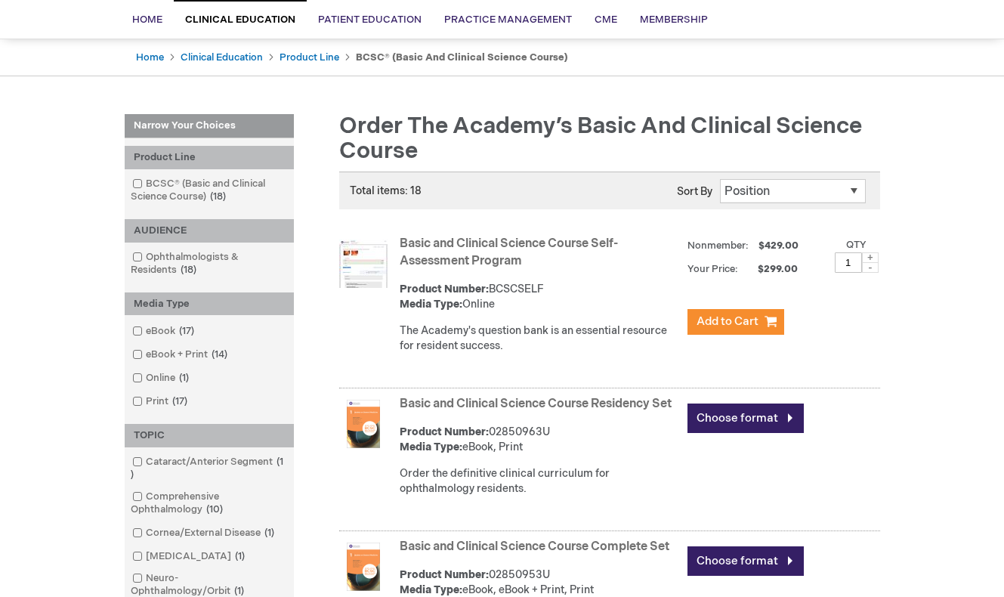
click at [458, 243] on link "Basic and Clinical Science Course Self-Assessment Program" at bounding box center [508, 252] width 218 height 32
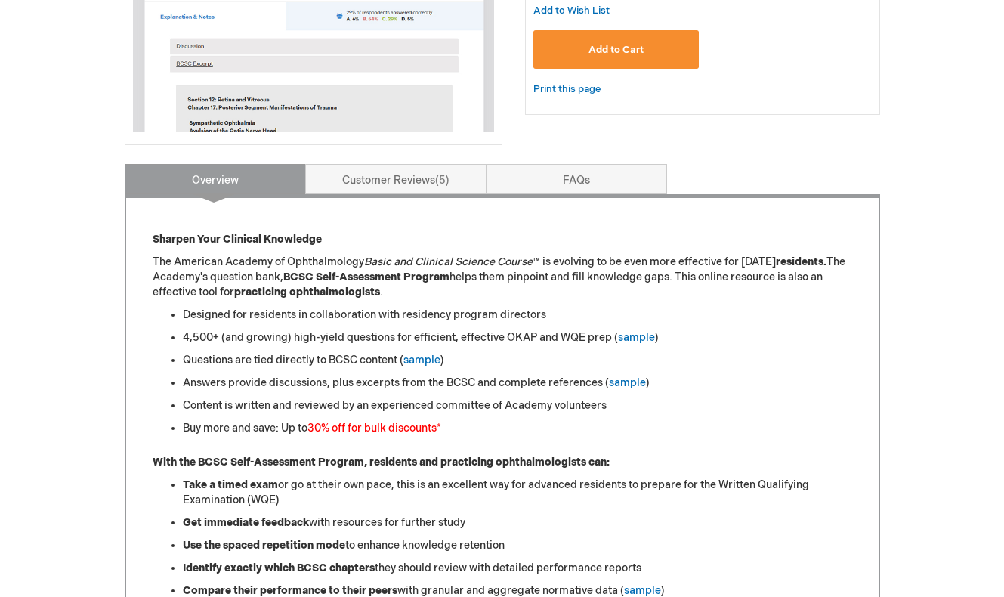
scroll to position [124, 0]
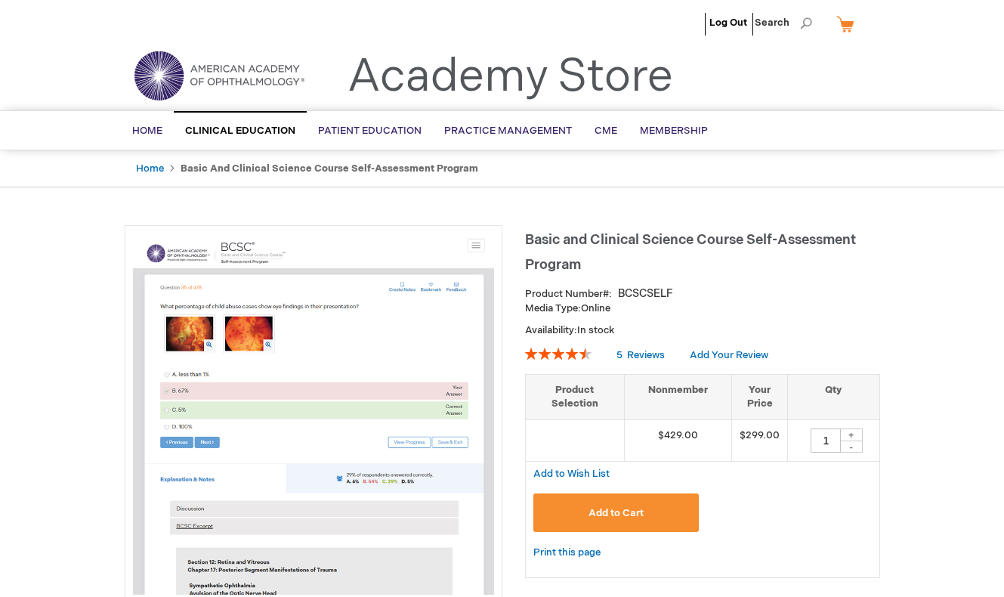
click at [234, 63] on img at bounding box center [218, 75] width 181 height 54
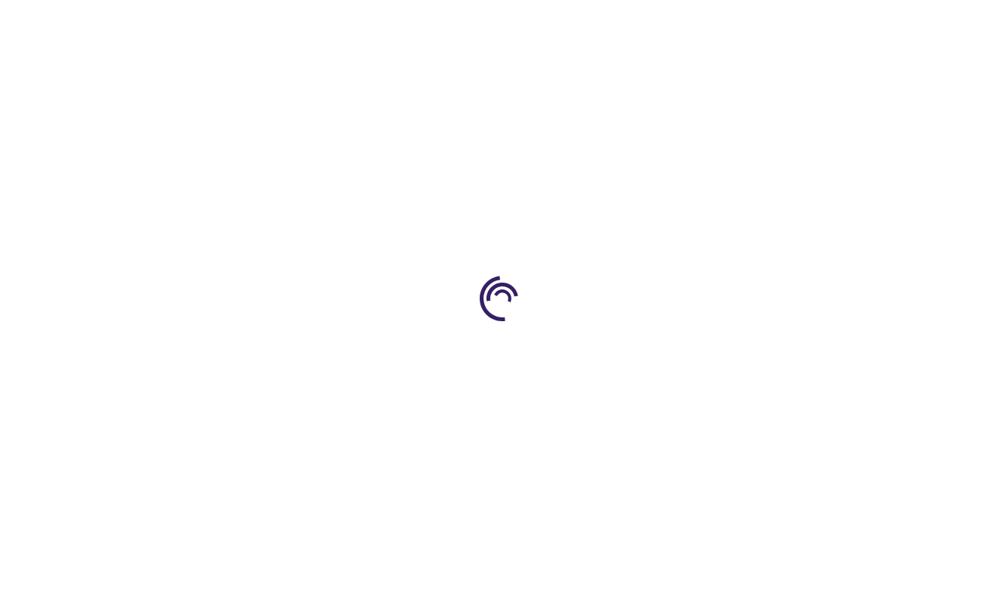
type input "1"
